Goal: Check status: Check status

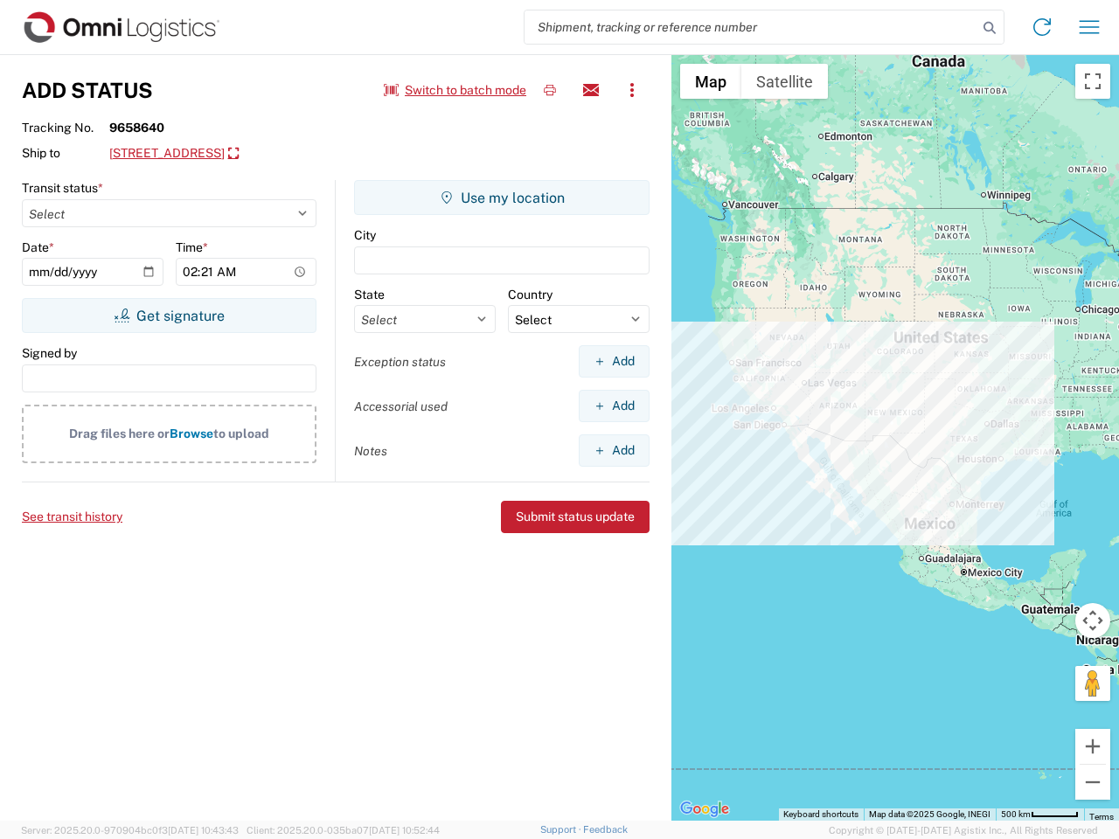
click at [751, 27] on input "search" at bounding box center [751, 26] width 453 height 33
click at [990, 28] on icon at bounding box center [990, 28] width 24 height 24
click at [1042, 27] on icon at bounding box center [1042, 27] width 28 height 28
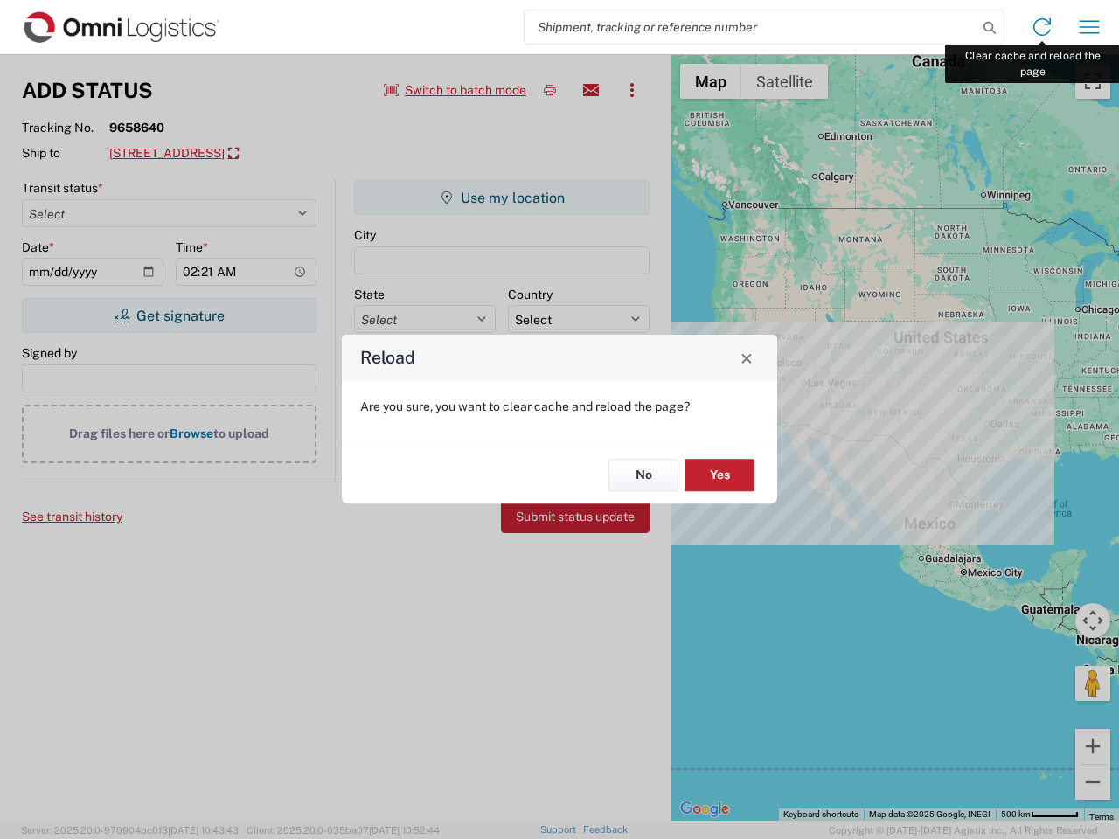
click at [1089, 27] on div "Reload Are you sure, you want to clear cache and reload the page? No Yes" at bounding box center [559, 419] width 1119 height 839
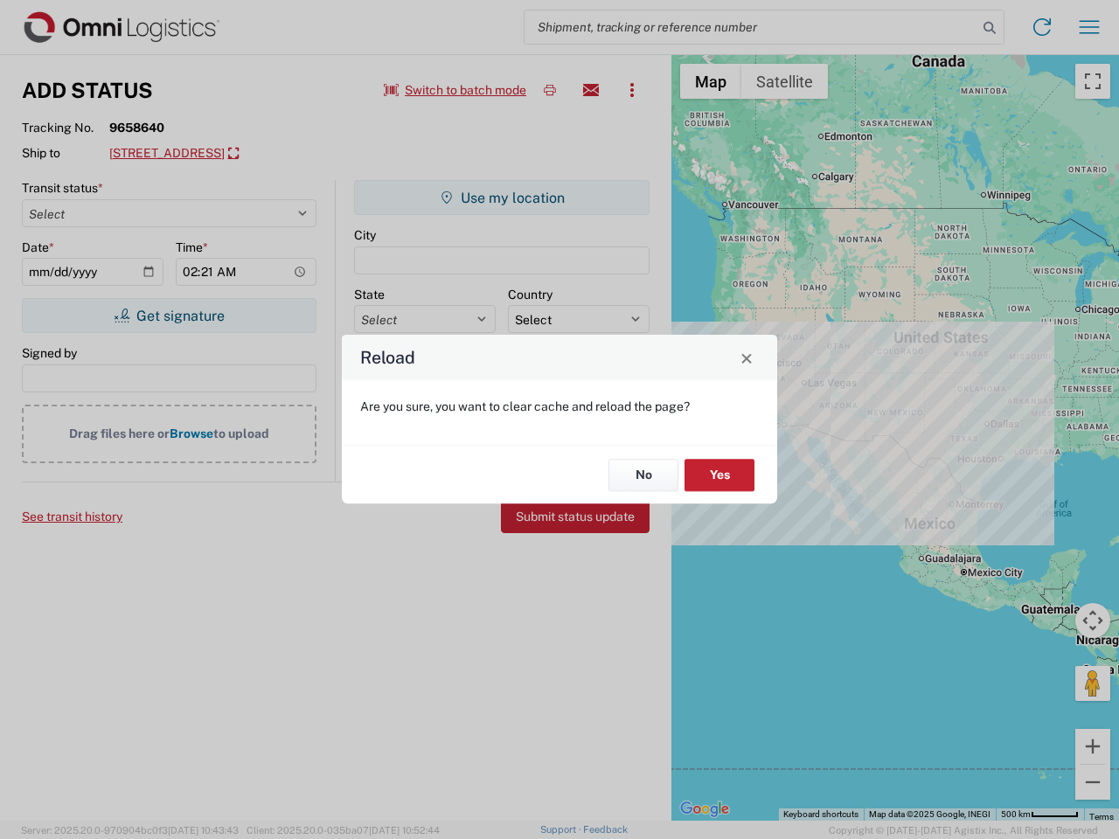
click at [456, 90] on div "Reload Are you sure, you want to clear cache and reload the page? No Yes" at bounding box center [559, 419] width 1119 height 839
click at [550, 90] on div "Reload Are you sure, you want to clear cache and reload the page? No Yes" at bounding box center [559, 419] width 1119 height 839
click at [591, 90] on div "Reload Are you sure, you want to clear cache and reload the page? No Yes" at bounding box center [559, 419] width 1119 height 839
click at [632, 90] on div "Reload Are you sure, you want to clear cache and reload the page? No Yes" at bounding box center [559, 419] width 1119 height 839
click at [249, 154] on div "Reload Are you sure, you want to clear cache and reload the page? No Yes" at bounding box center [559, 419] width 1119 height 839
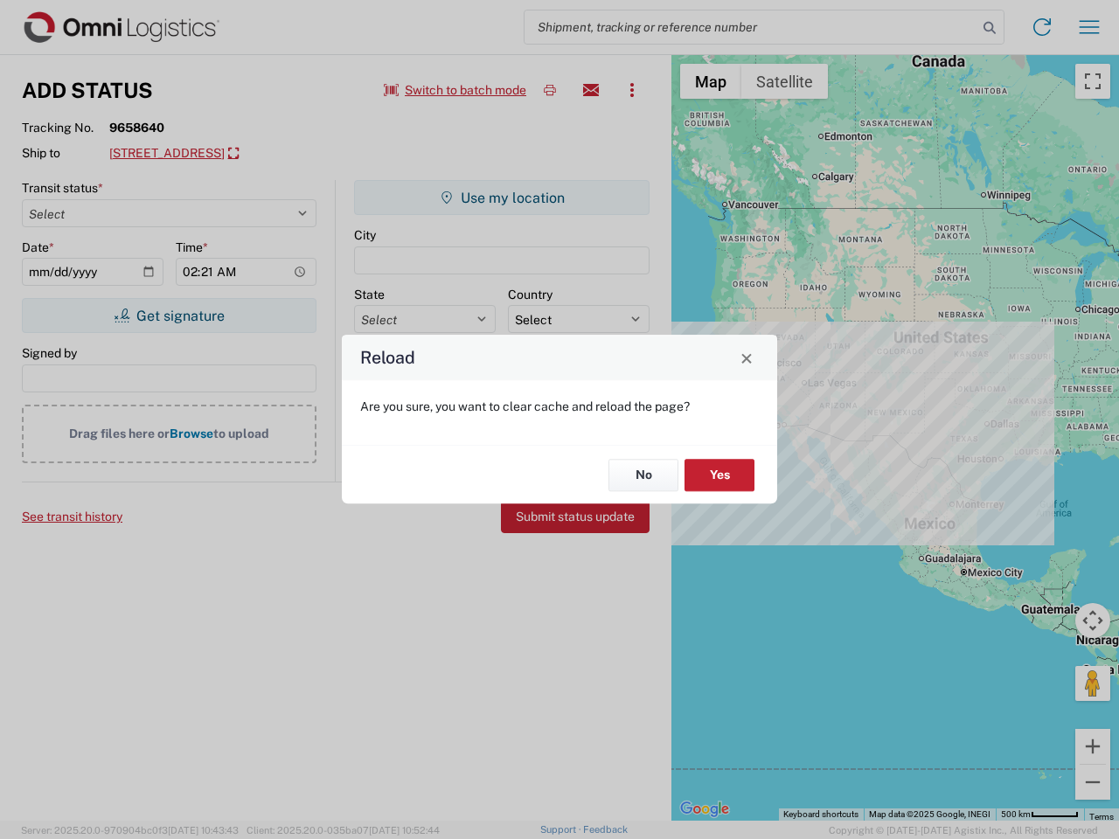
click at [169, 316] on div "Reload Are you sure, you want to clear cache and reload the page? No Yes" at bounding box center [559, 419] width 1119 height 839
